Goal: Find specific page/section: Find specific page/section

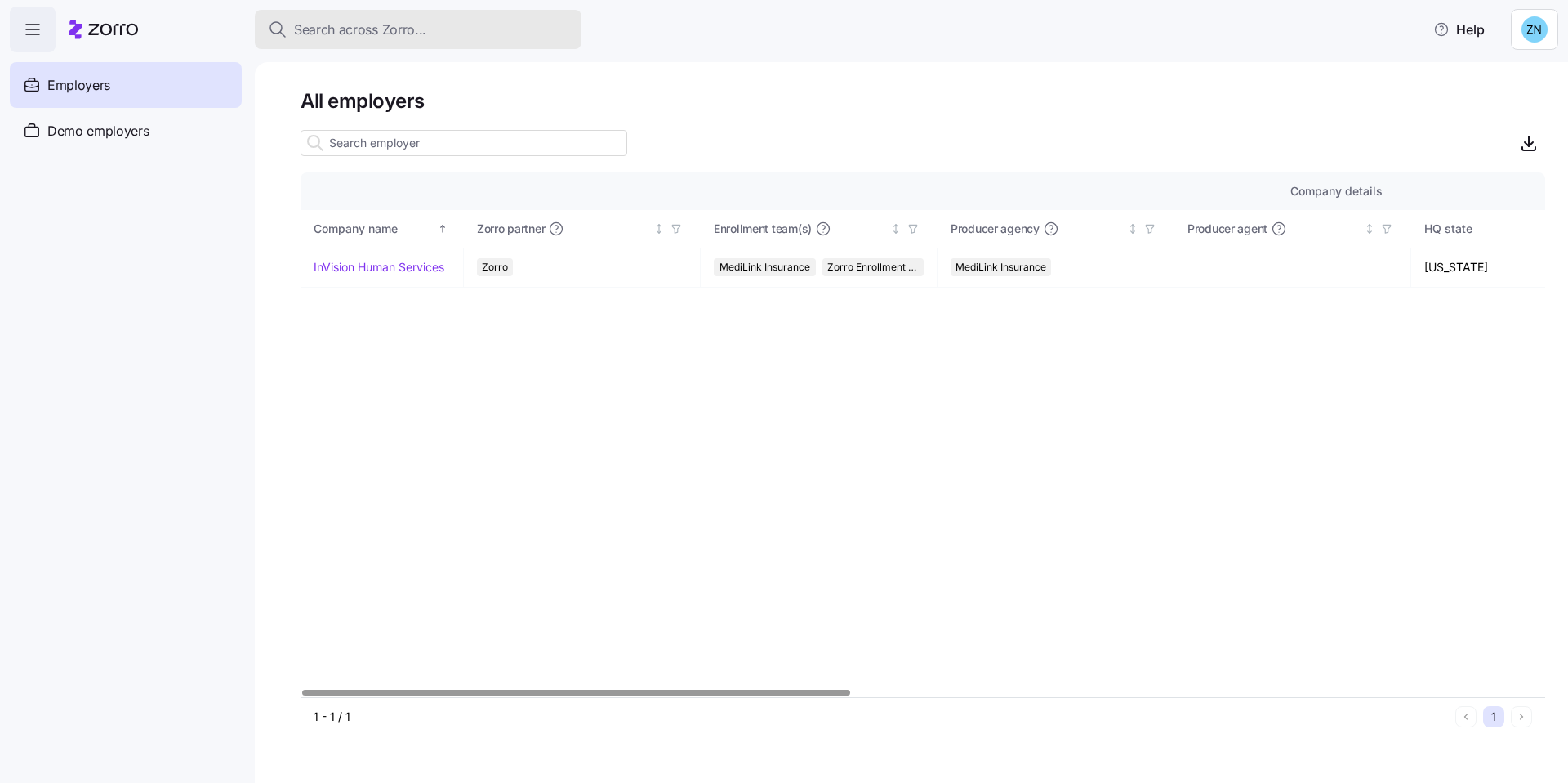
click at [411, 39] on button "Search across Zorro..." at bounding box center [418, 30] width 327 height 39
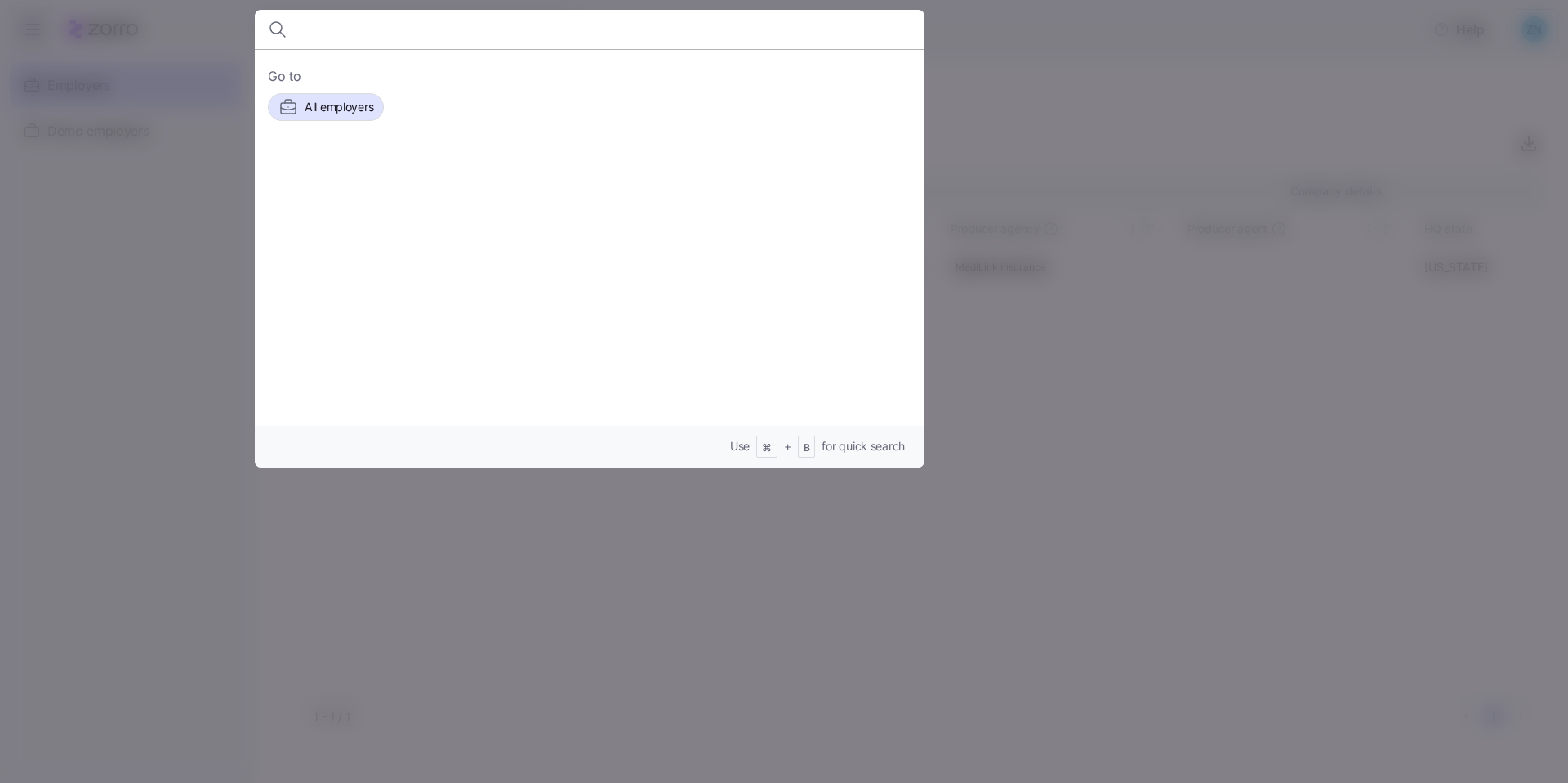
click at [1288, 214] on div at bounding box center [784, 392] width 1568 height 783
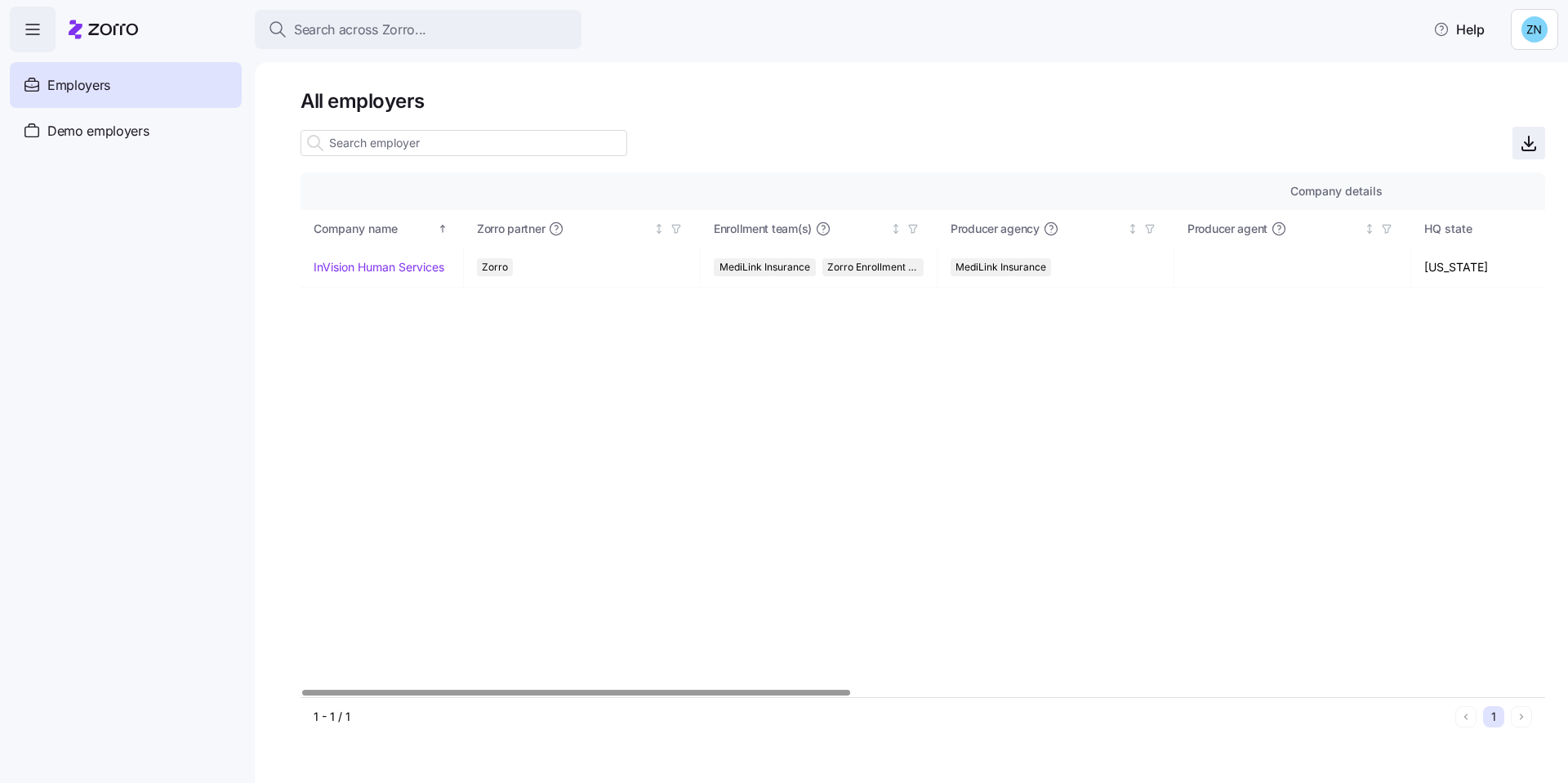
click at [1525, 152] on icon "button" at bounding box center [1529, 143] width 20 height 20
click at [413, 263] on link "InVision Human Services" at bounding box center [379, 267] width 131 height 16
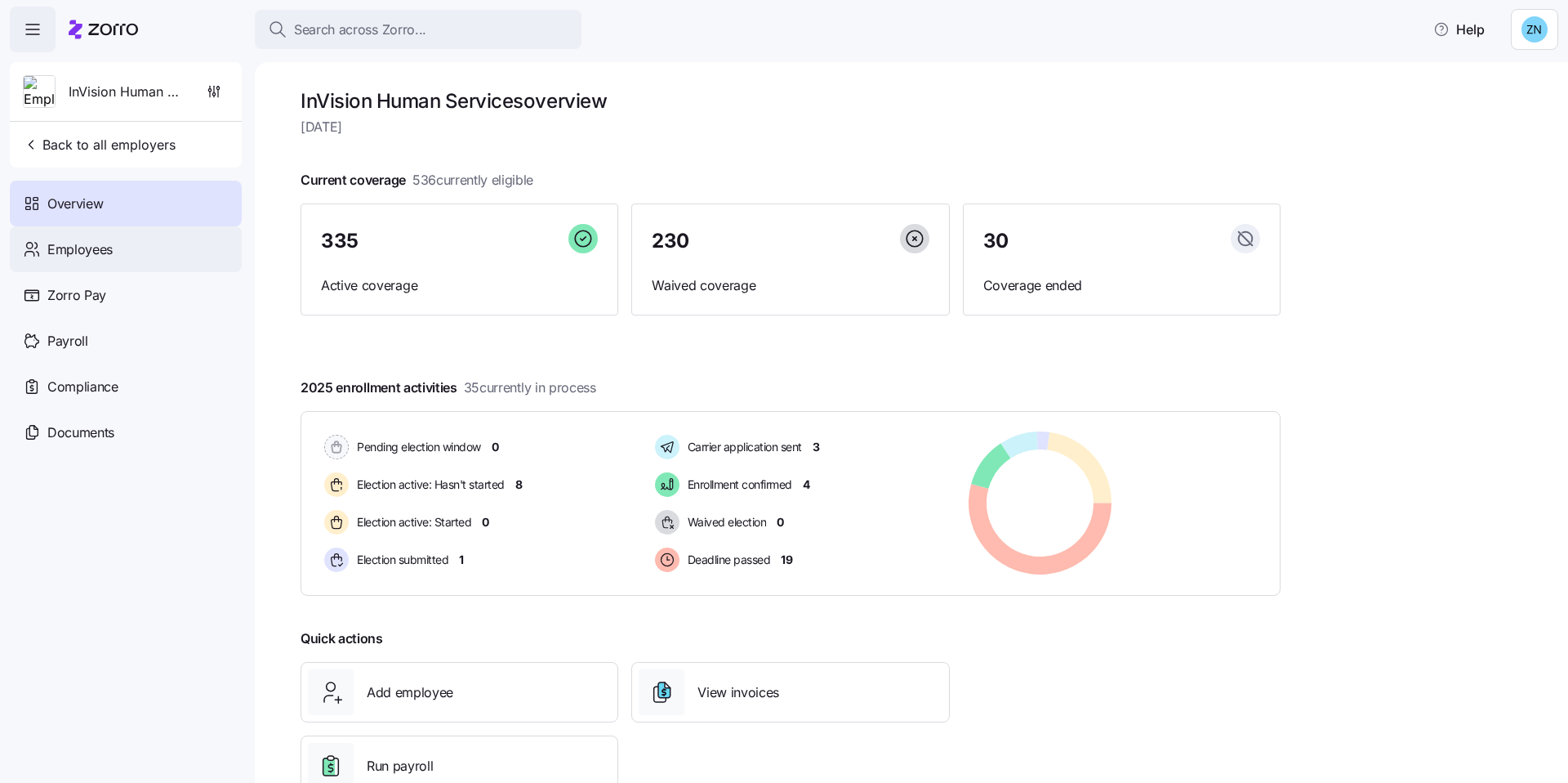
click at [154, 242] on div "Employees" at bounding box center [125, 249] width 232 height 46
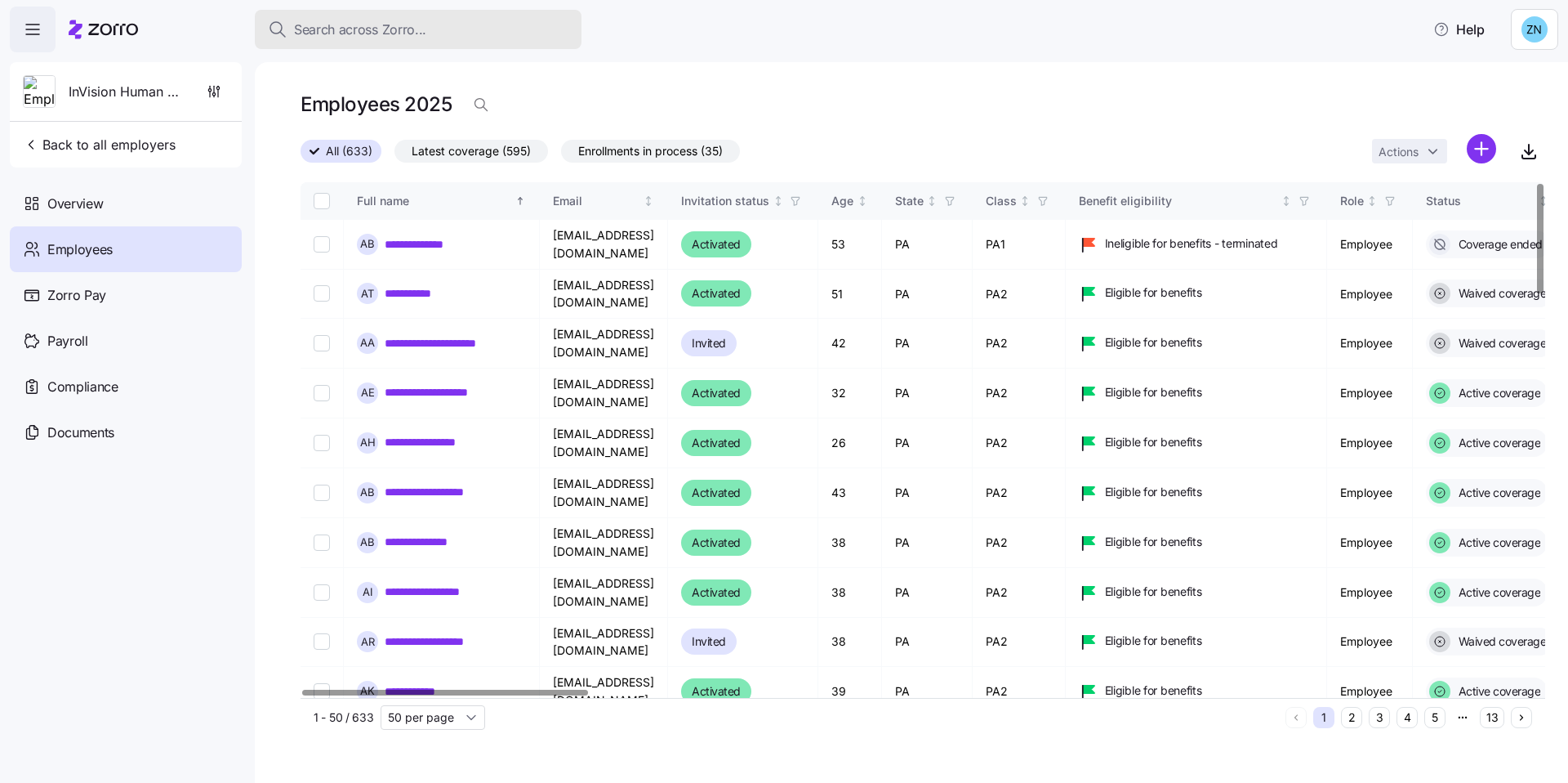
click at [497, 28] on div "Search across Zorro..." at bounding box center [418, 30] width 301 height 21
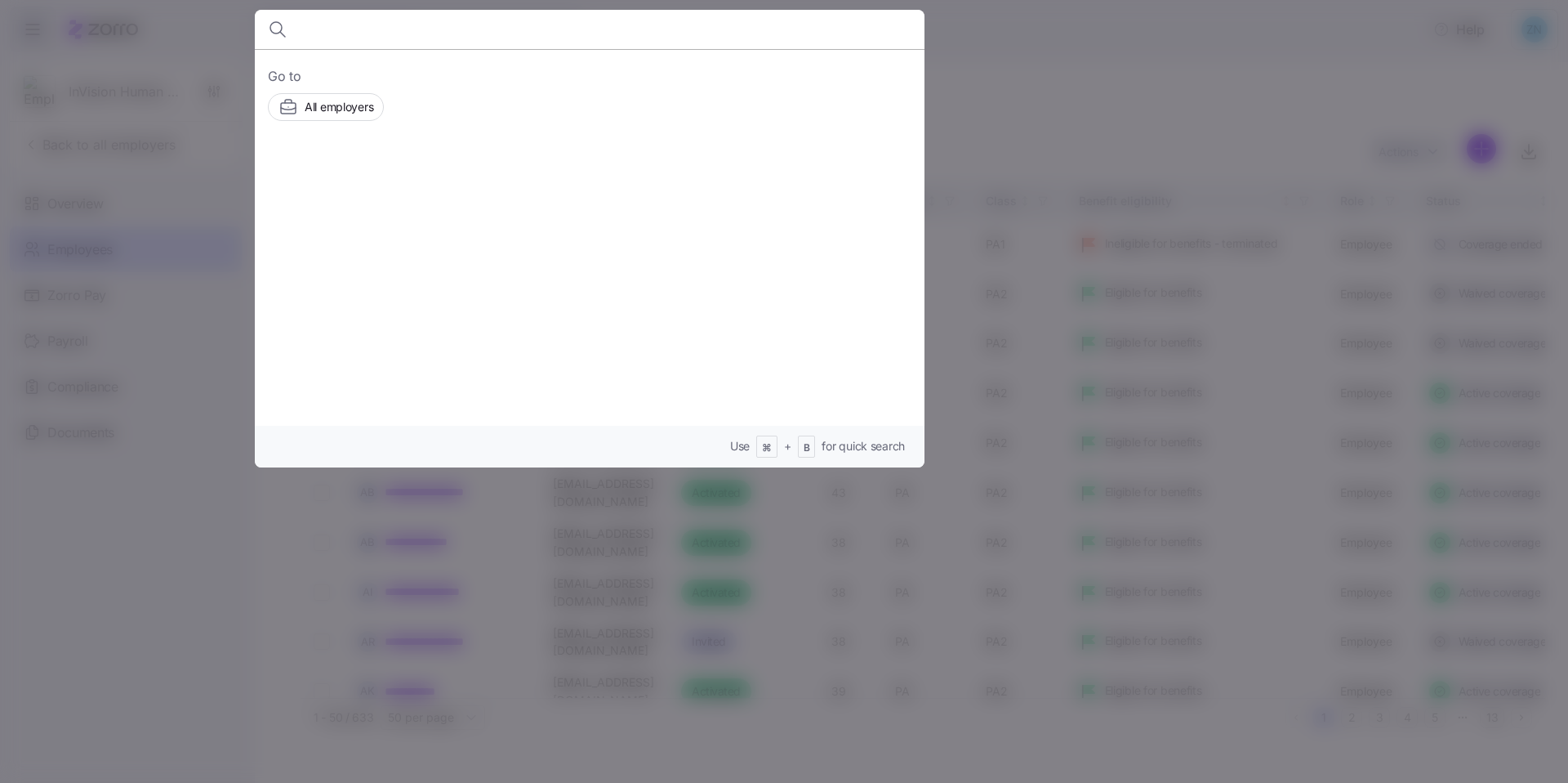
drag, startPoint x: 1029, startPoint y: 131, endPoint x: 1064, endPoint y: 159, distance: 44.8
click at [1054, 159] on div at bounding box center [784, 392] width 1568 height 783
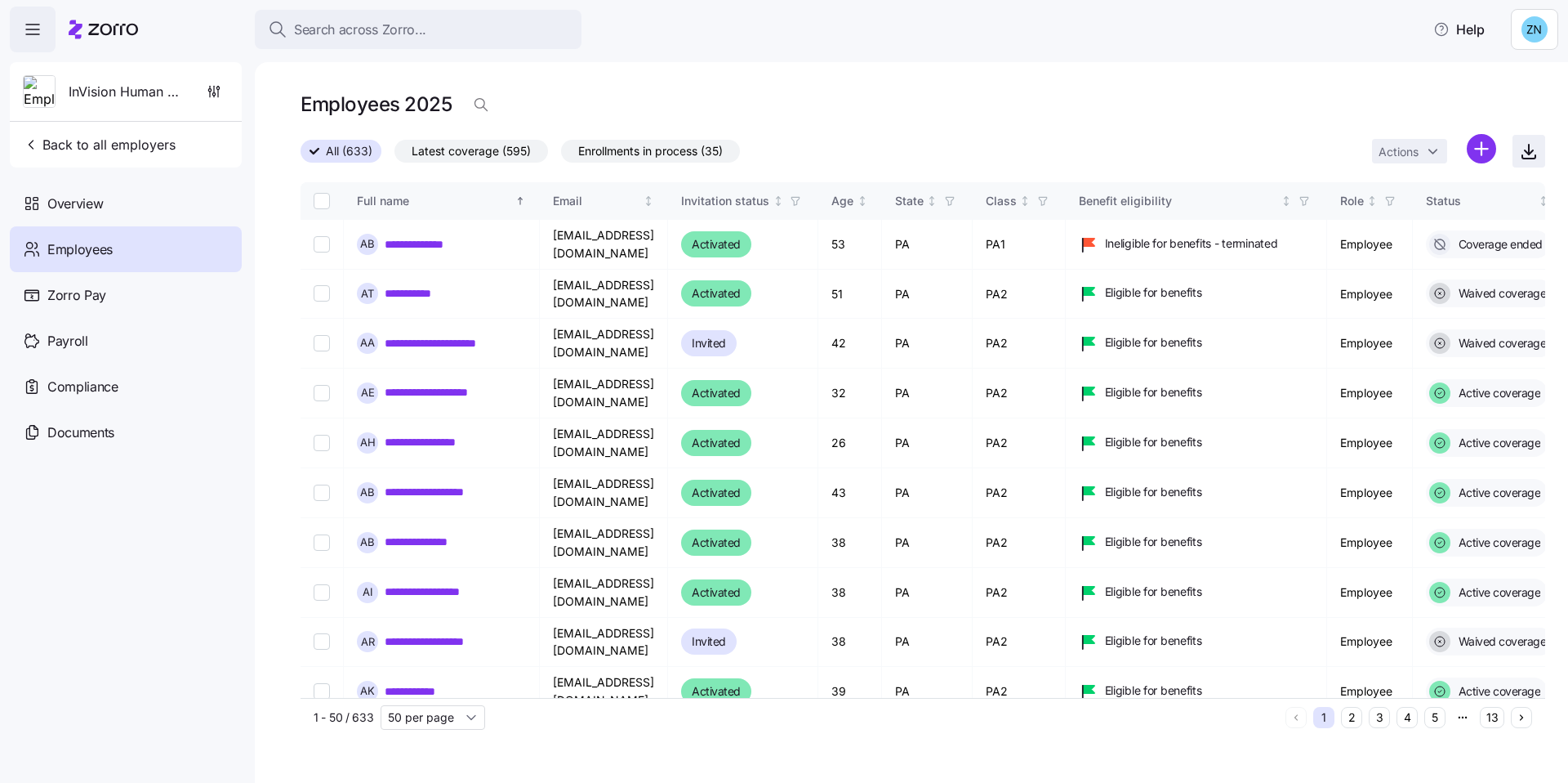
click at [1521, 155] on icon "button" at bounding box center [1529, 151] width 20 height 20
